Goal: Navigation & Orientation: Find specific page/section

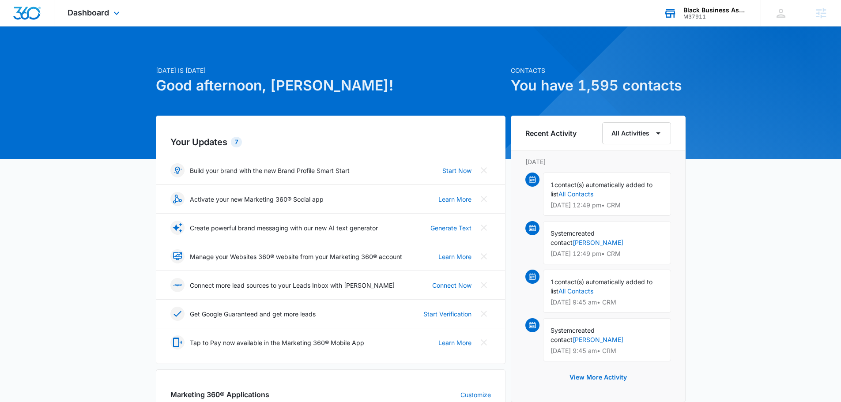
click at [703, 15] on div "M37911" at bounding box center [715, 17] width 64 height 6
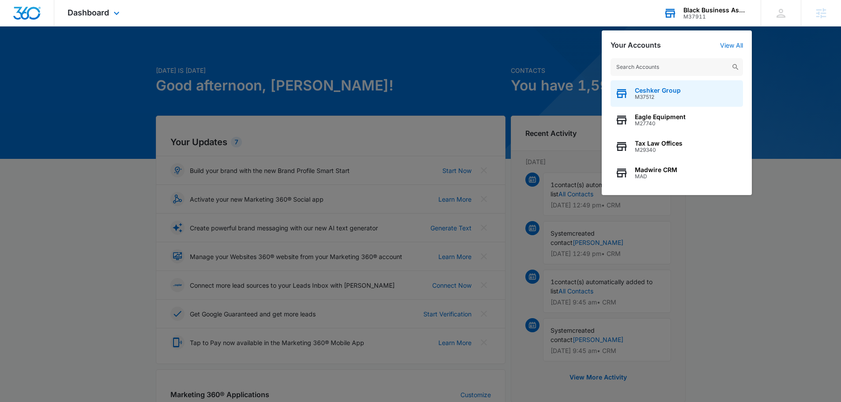
click at [657, 94] on span "M37512" at bounding box center [658, 97] width 46 height 6
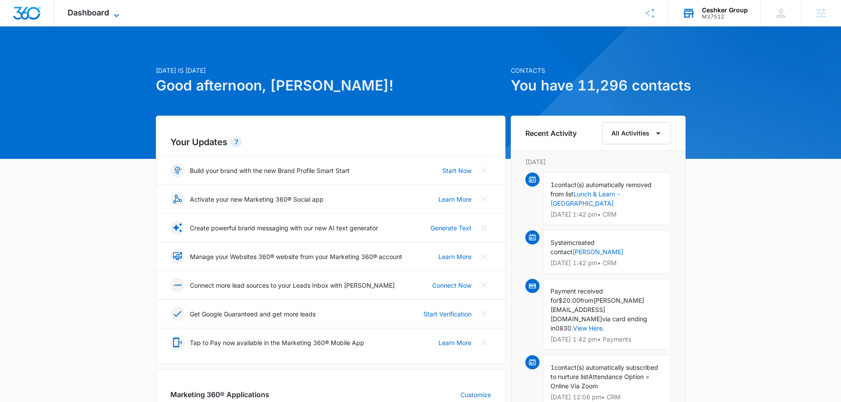
click at [104, 11] on span "Dashboard" at bounding box center [89, 12] width 42 height 9
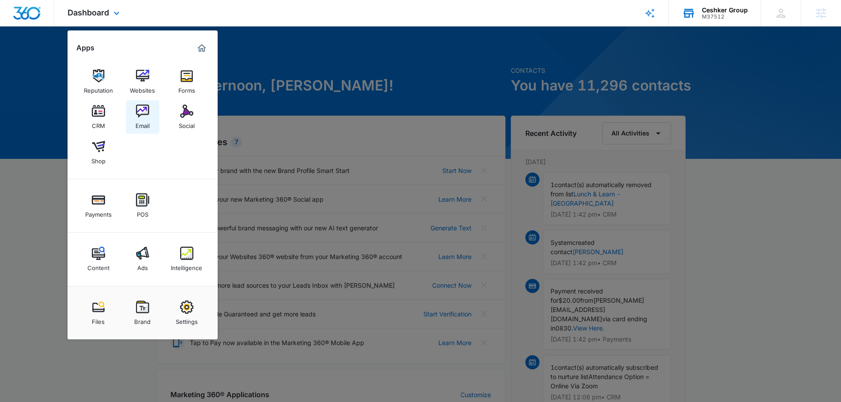
click at [139, 113] on img at bounding box center [142, 111] width 13 height 13
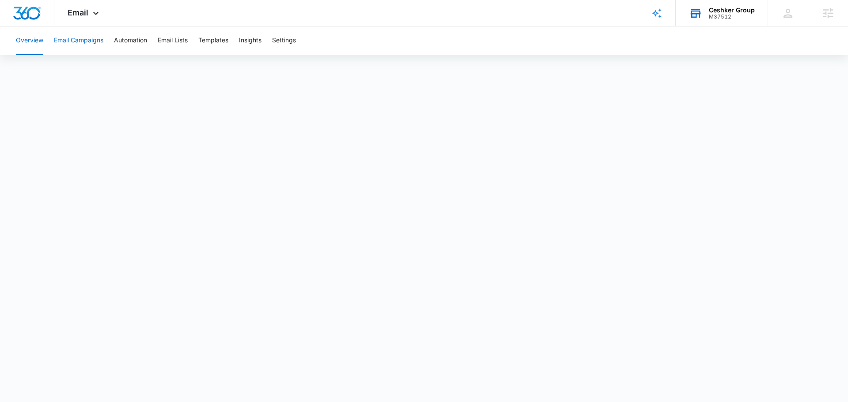
click at [80, 38] on button "Email Campaigns" at bounding box center [78, 40] width 49 height 28
